Goal: Use online tool/utility: Utilize a website feature to perform a specific function

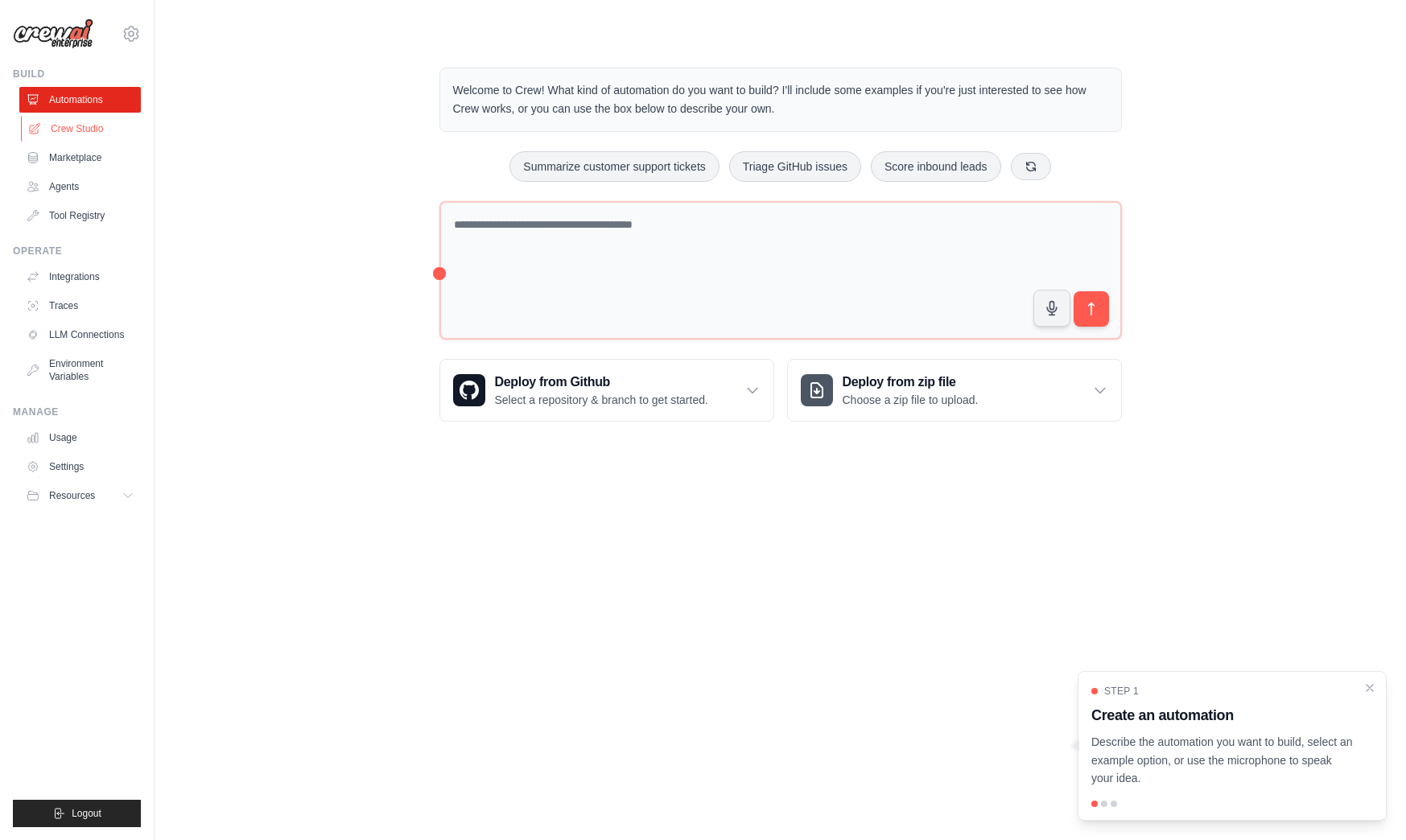
click at [99, 128] on link "Crew Studio" at bounding box center [81, 128] width 121 height 26
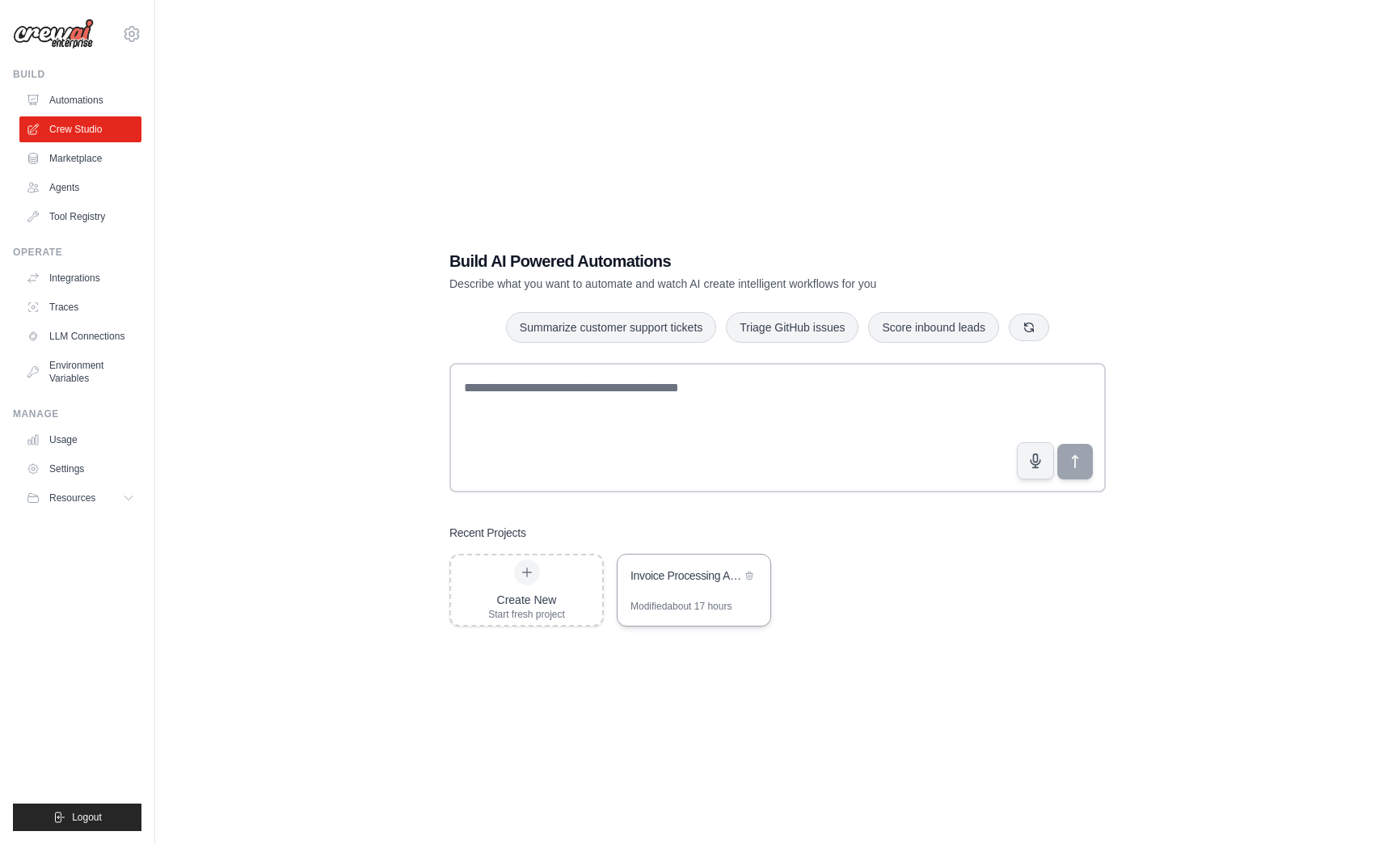
click at [637, 580] on div "Invoice Processing Automation" at bounding box center [686, 576] width 111 height 17
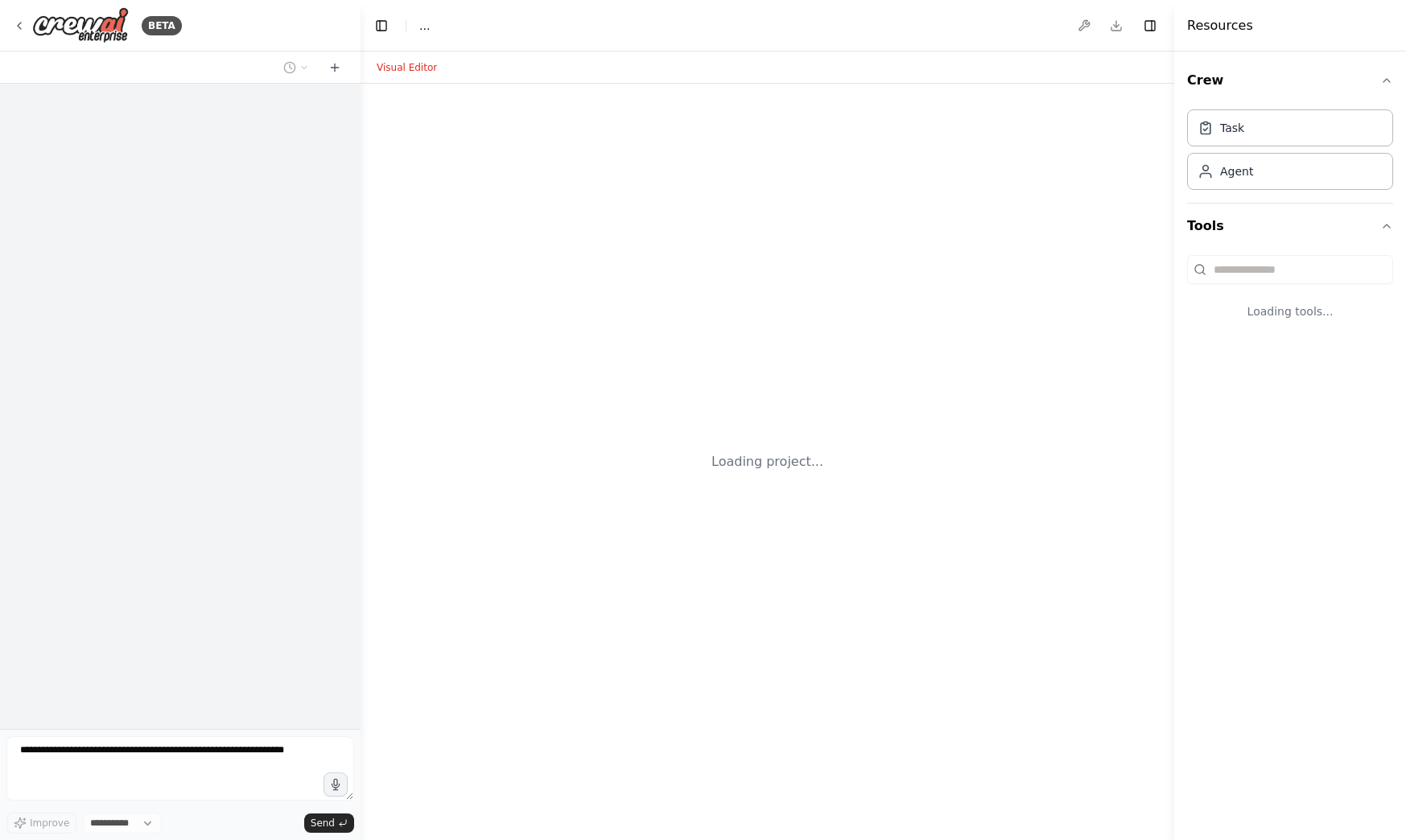
select select "****"
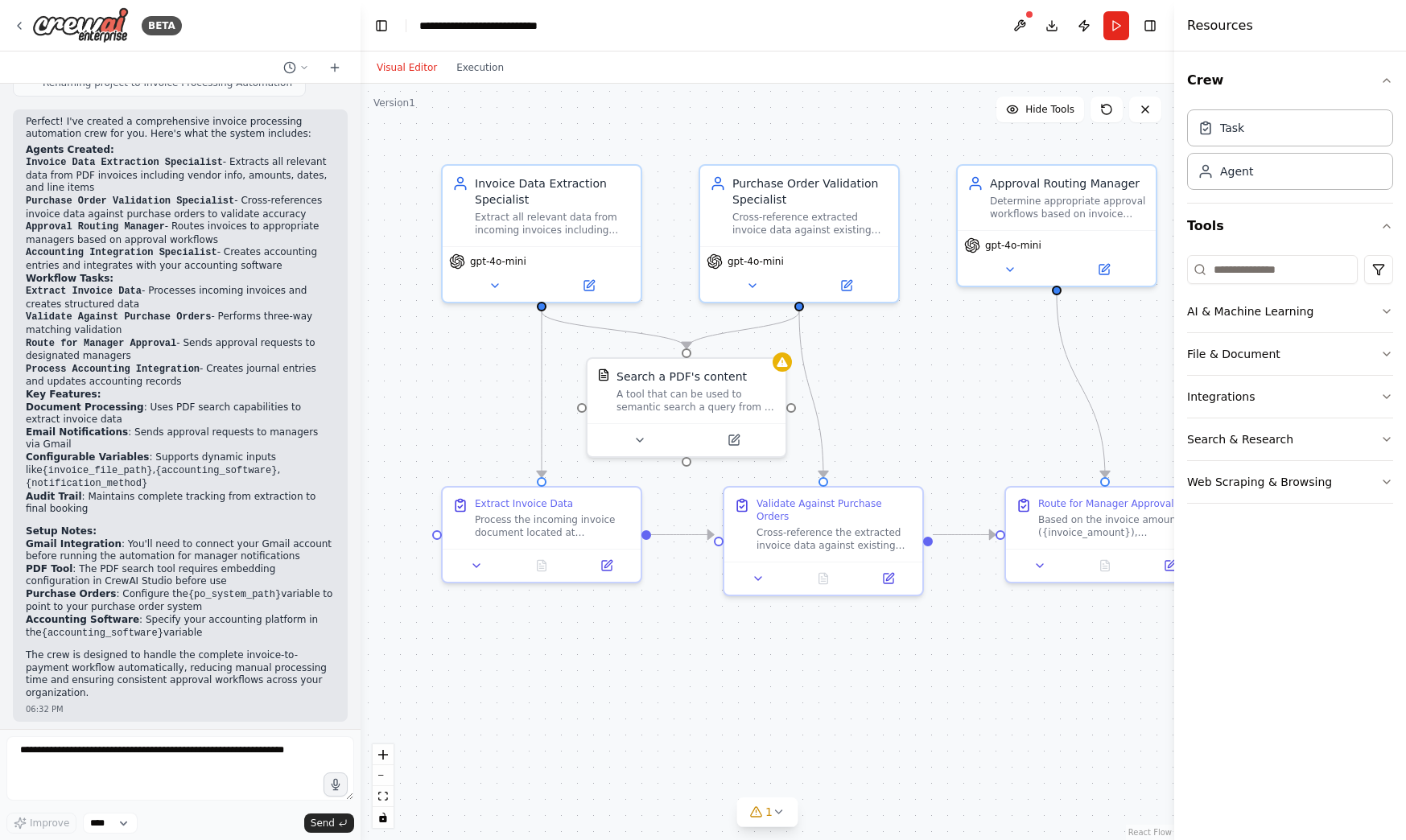
scroll to position [1174, 0]
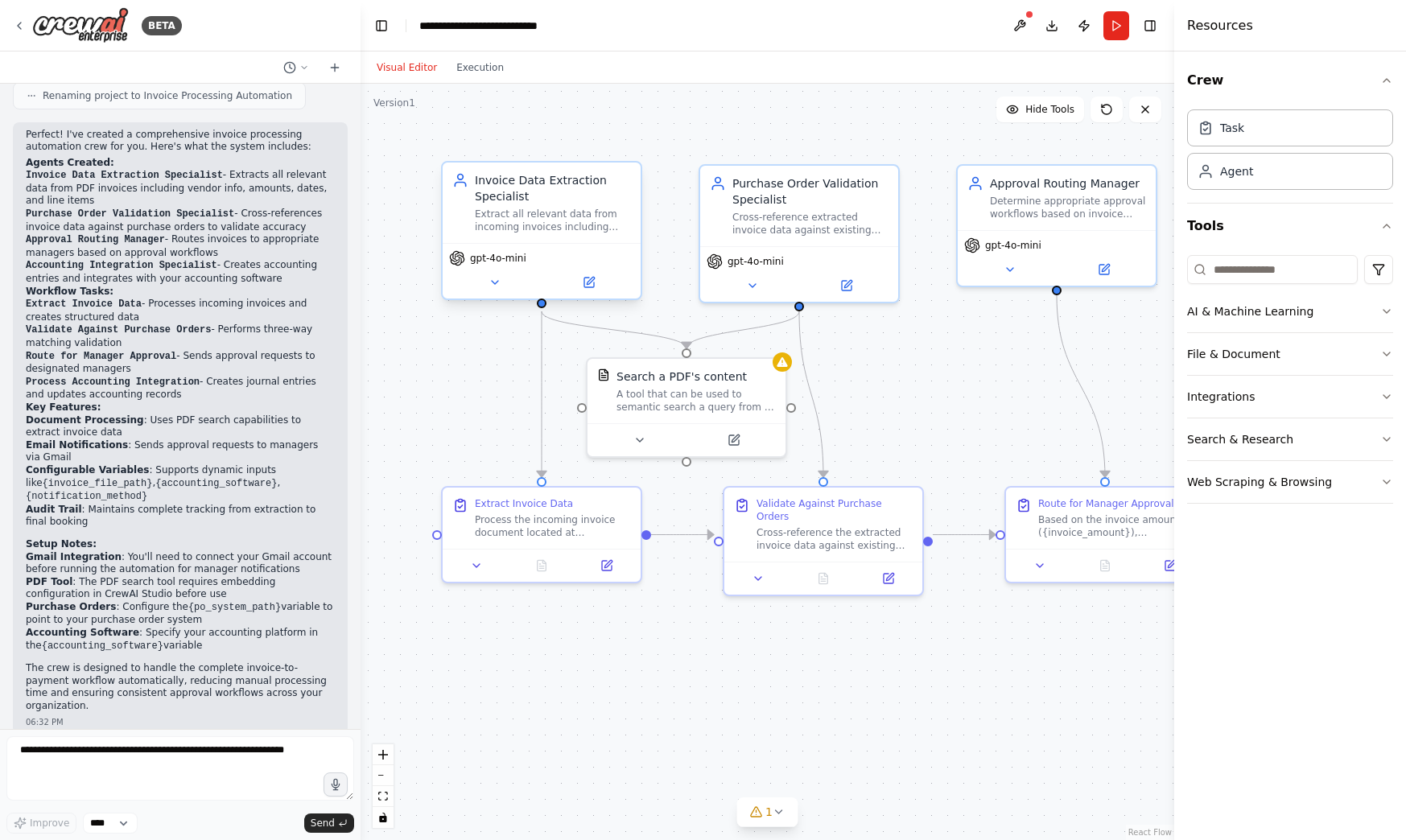
click at [494, 294] on div "gpt-4o-mini" at bounding box center [541, 271] width 198 height 55
click at [494, 287] on icon at bounding box center [495, 283] width 13 height 13
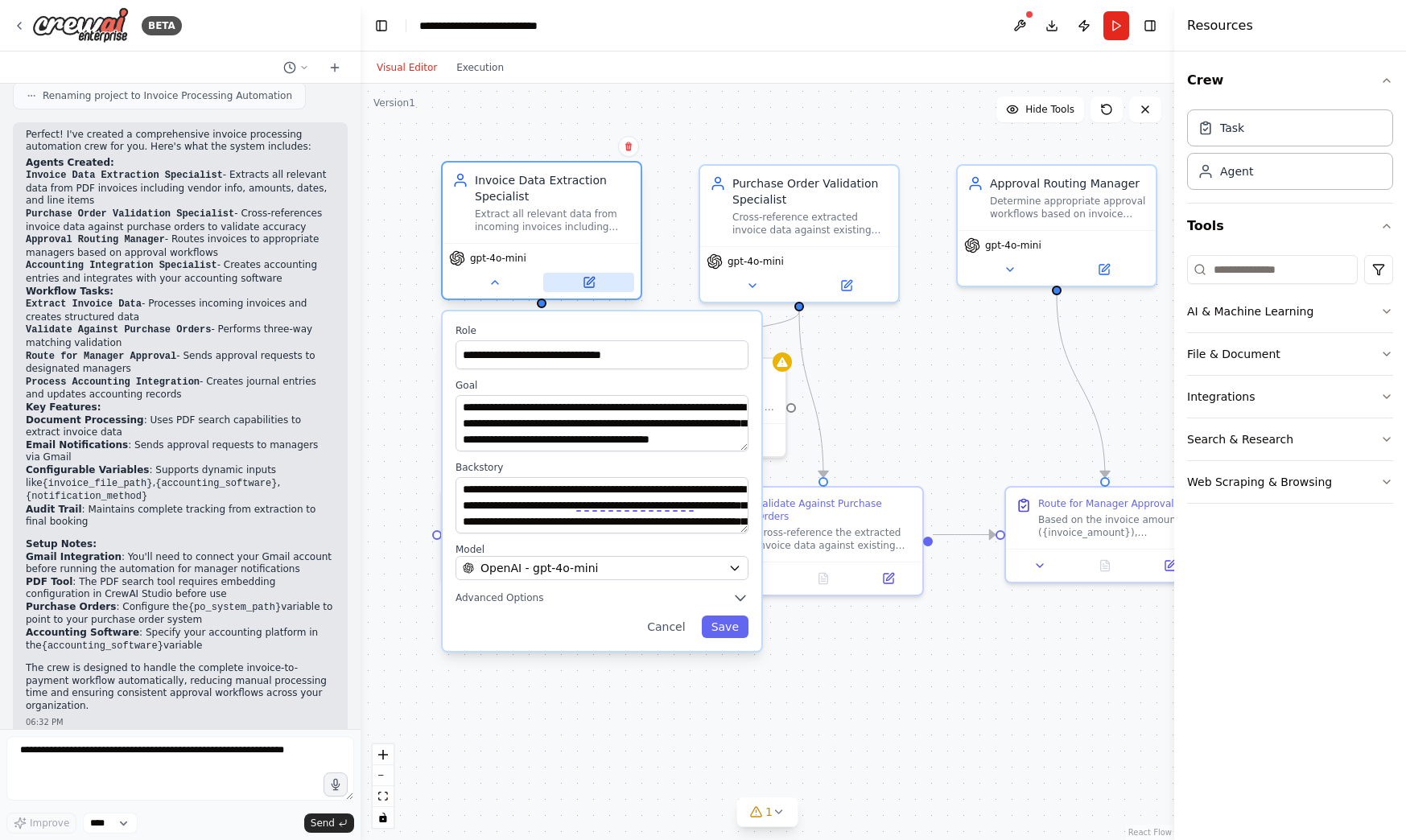
click at [587, 281] on icon at bounding box center [590, 281] width 7 height 7
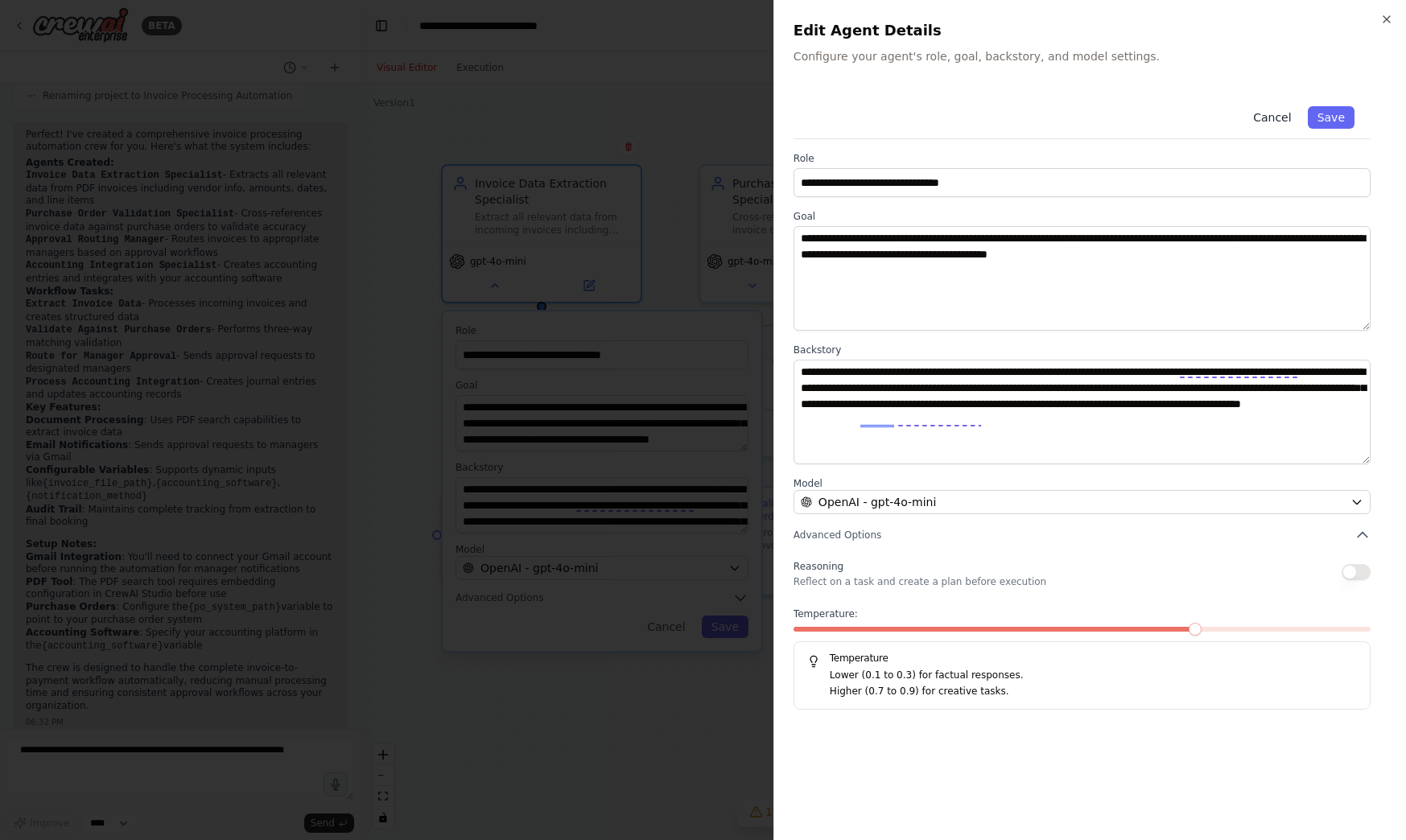
click at [1267, 115] on button "Cancel" at bounding box center [1272, 117] width 57 height 22
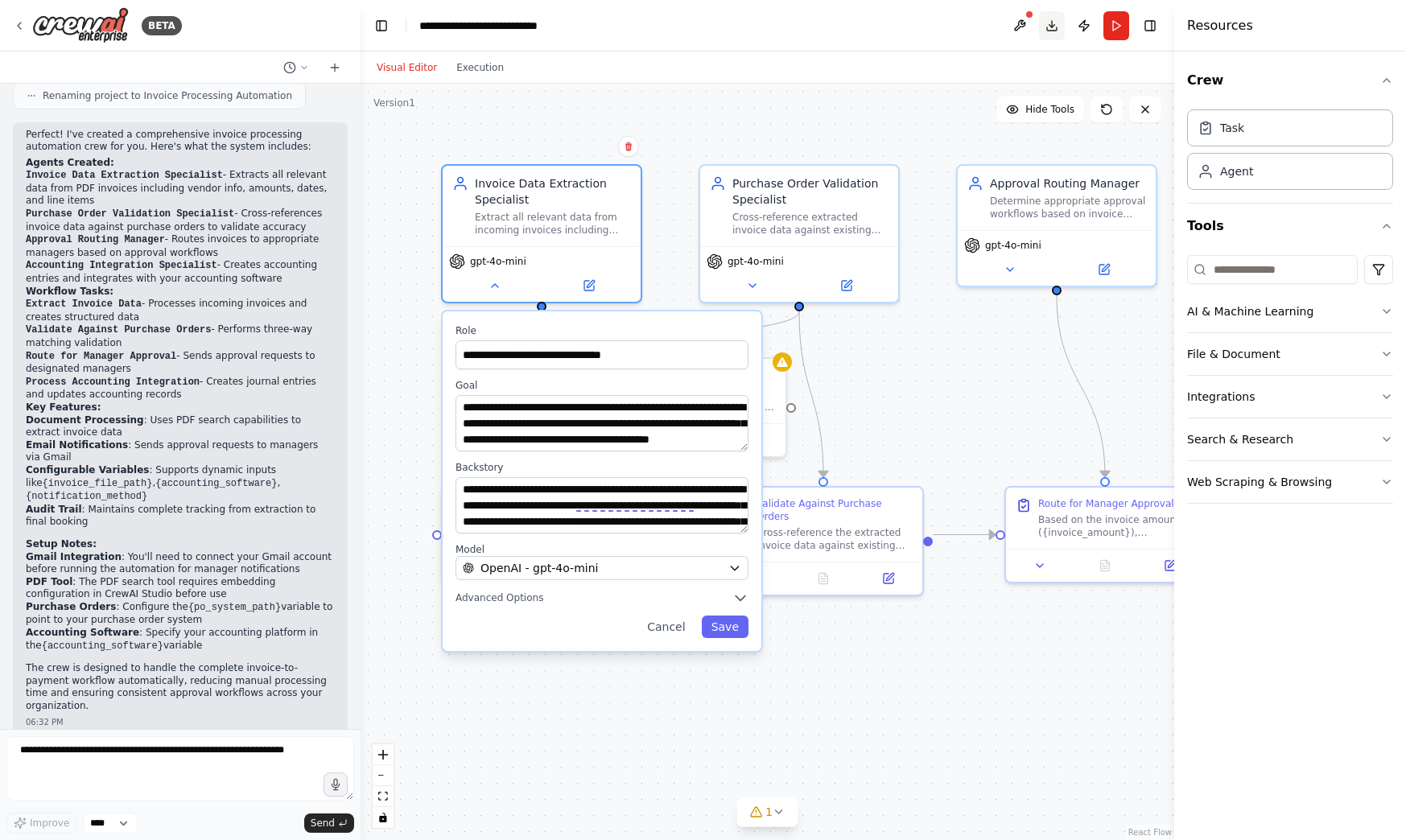
click at [1054, 27] on button "Download" at bounding box center [1051, 26] width 26 height 29
